Goal: Check status

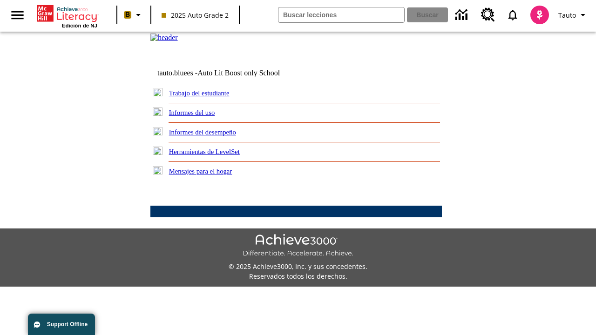
click at [209, 97] on link "Trabajo del estudiante" at bounding box center [199, 92] width 60 height 7
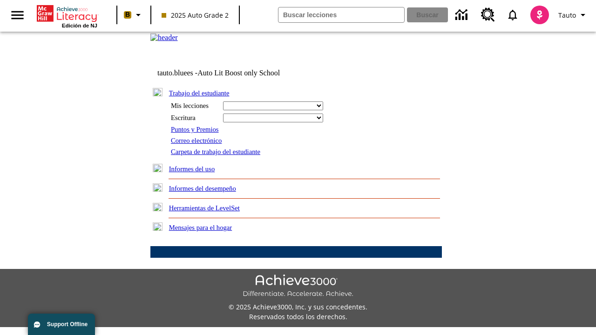
select select "/options/reports/?report_id=24&atype=14&section=2"
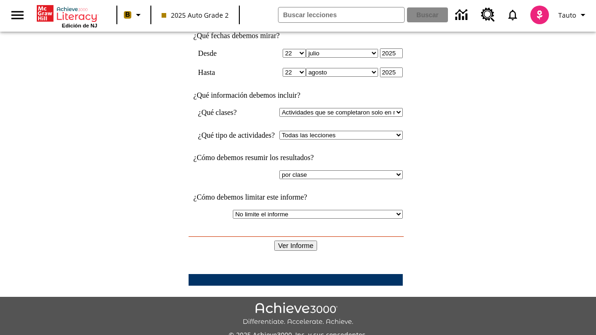
click at [296, 241] on input "Ver Informe" at bounding box center [295, 246] width 43 height 10
